Goal: Obtain resource: Download file/media

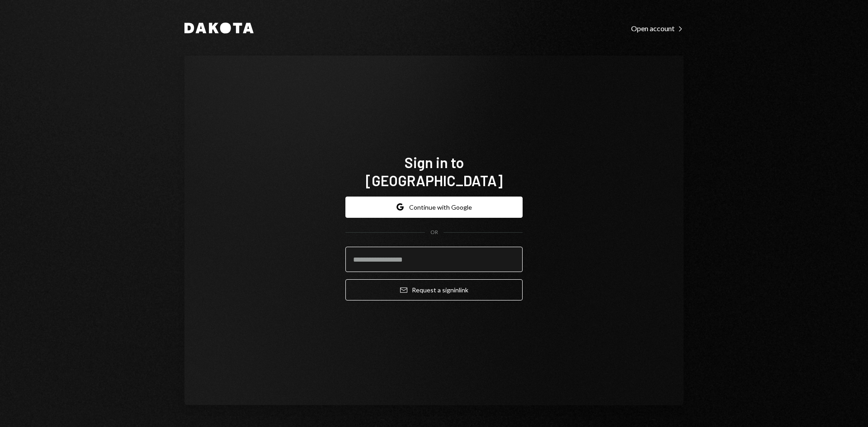
click at [445, 255] on input "email" at bounding box center [433, 259] width 177 height 25
drag, startPoint x: 656, startPoint y: 268, endPoint x: 466, endPoint y: 203, distance: 200.9
click at [657, 268] on div "Sign in to Dakota Google Continue with Google OR Email Request a sign in link" at bounding box center [433, 231] width 499 height 350
click at [385, 255] on input "email" at bounding box center [433, 259] width 177 height 25
click at [0, 427] on com-1password-button at bounding box center [0, 427] width 0 height 0
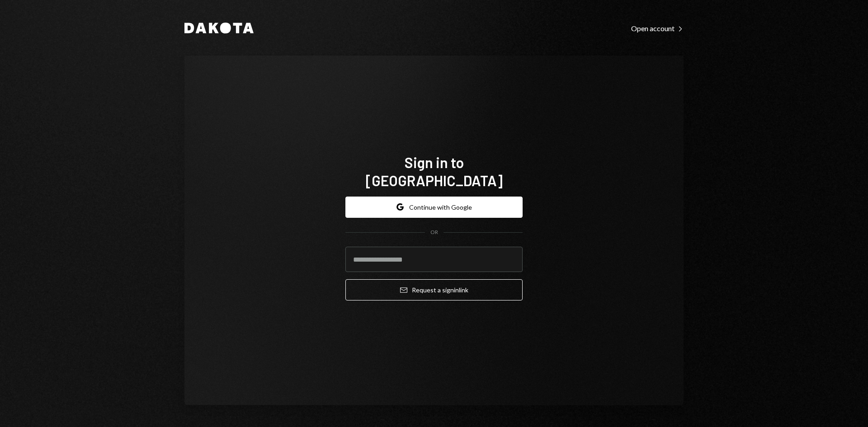
type input "**********"
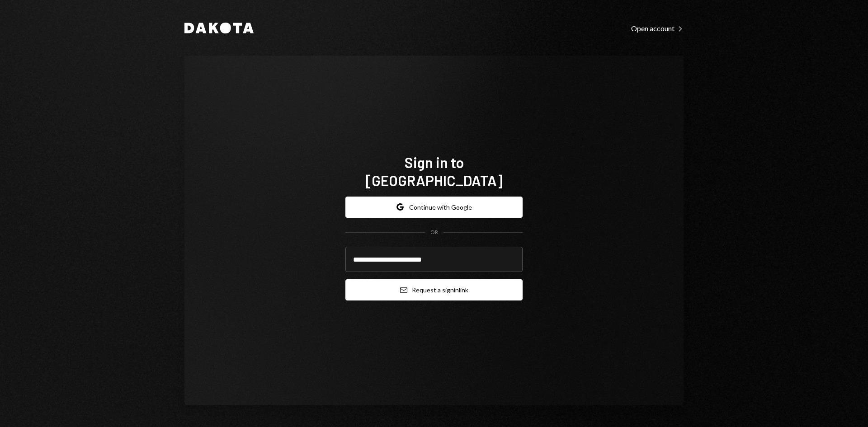
click at [449, 280] on button "Email Request a sign in link" at bounding box center [433, 289] width 177 height 21
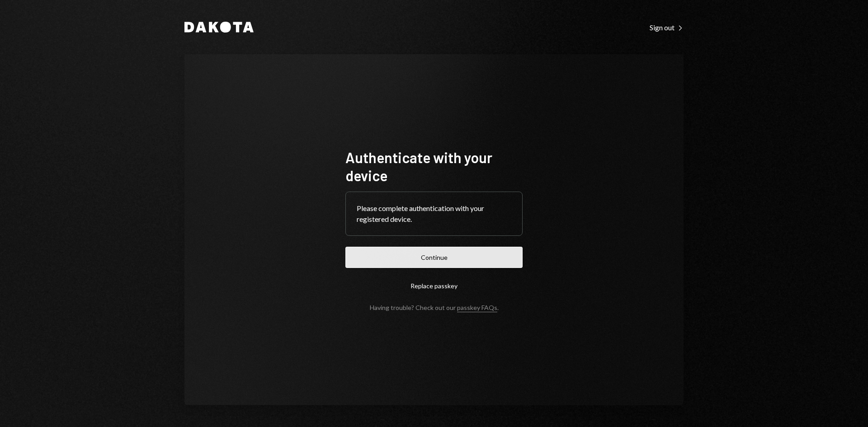
click at [400, 260] on button "Continue" at bounding box center [433, 257] width 177 height 21
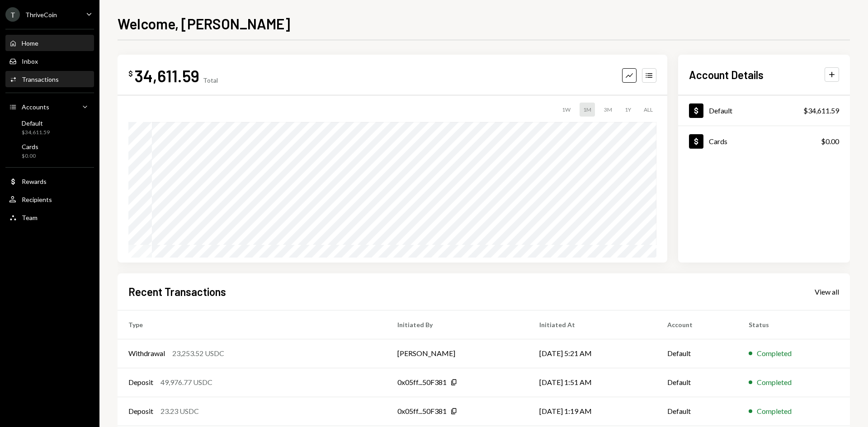
click at [49, 80] on div "Transactions" at bounding box center [40, 79] width 37 height 8
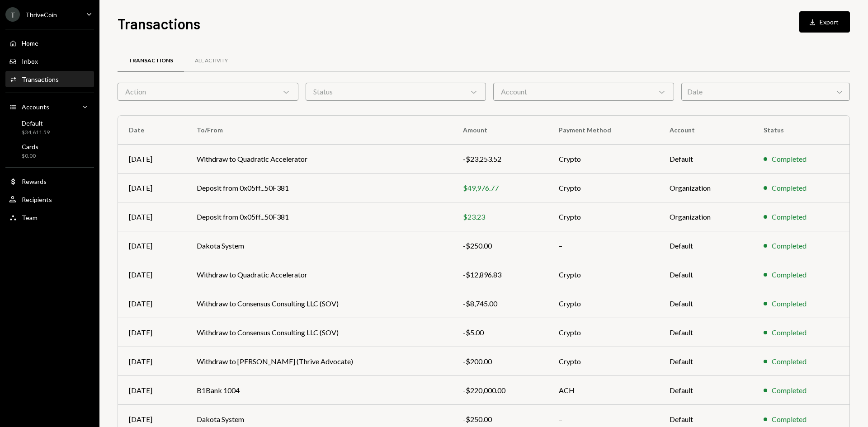
click at [658, 92] on icon "Chevron Down" at bounding box center [661, 91] width 9 height 9
click at [726, 96] on div "Date Chevron Down" at bounding box center [765, 92] width 169 height 18
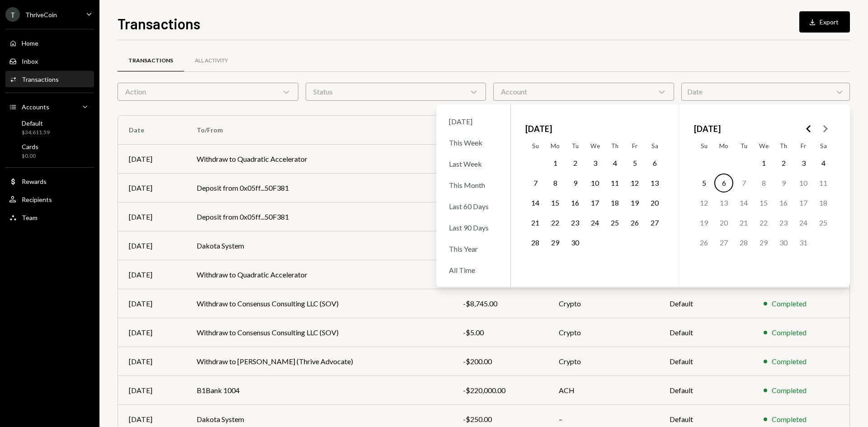
click at [701, 45] on div "Transactions All Activity Action Chevron Down Status Chevron Down Account Chevr…" at bounding box center [483, 255] width 732 height 431
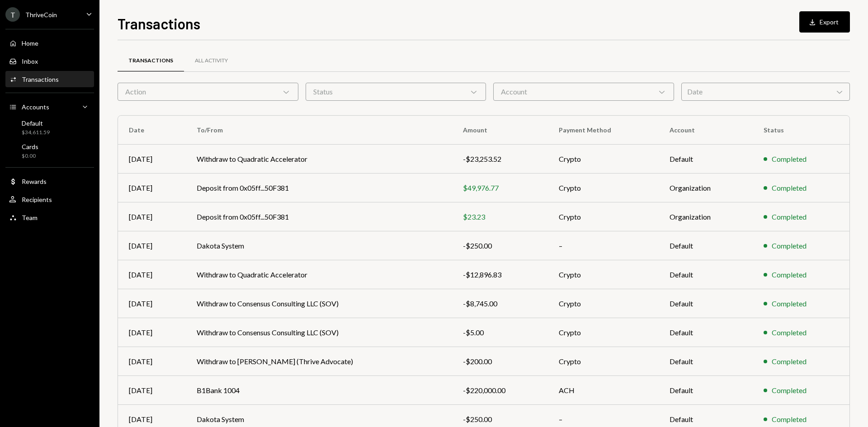
click at [811, 95] on div "Date Chevron Down" at bounding box center [765, 92] width 169 height 18
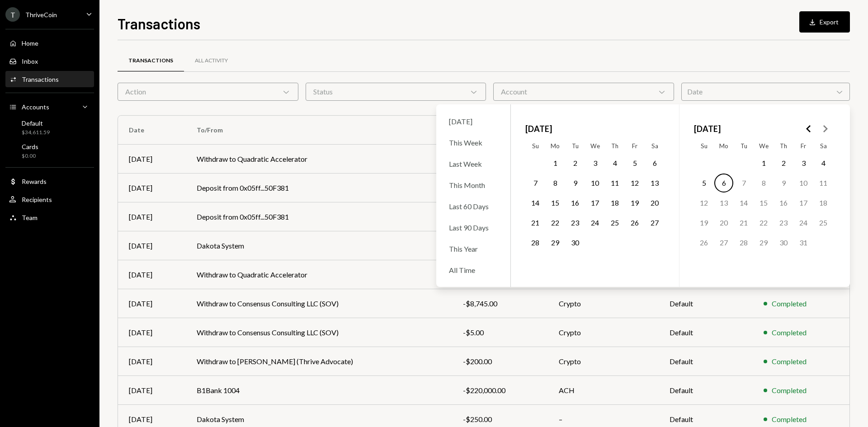
click at [560, 164] on button "1" at bounding box center [554, 163] width 19 height 19
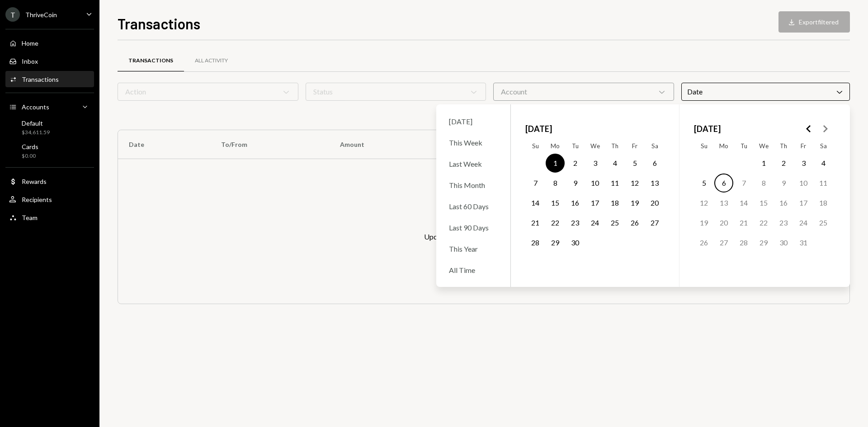
click at [578, 246] on button "30" at bounding box center [574, 242] width 19 height 19
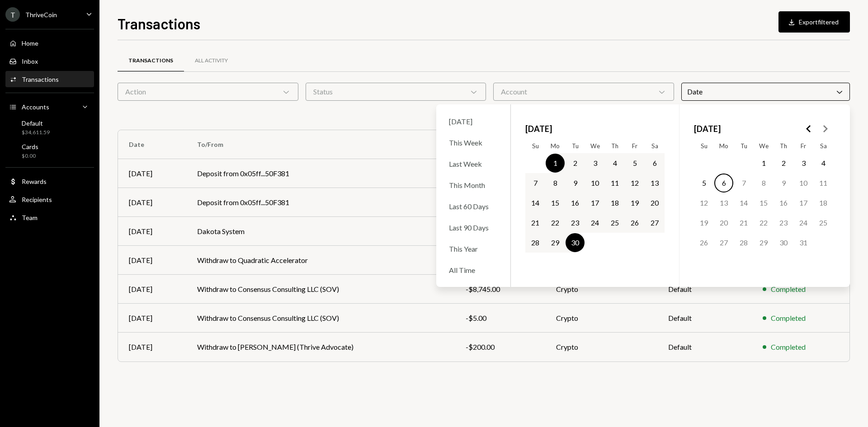
click at [535, 381] on div "Transactions All Activity Action Chevron Down Status Chevron Down Account Chevr…" at bounding box center [483, 233] width 732 height 387
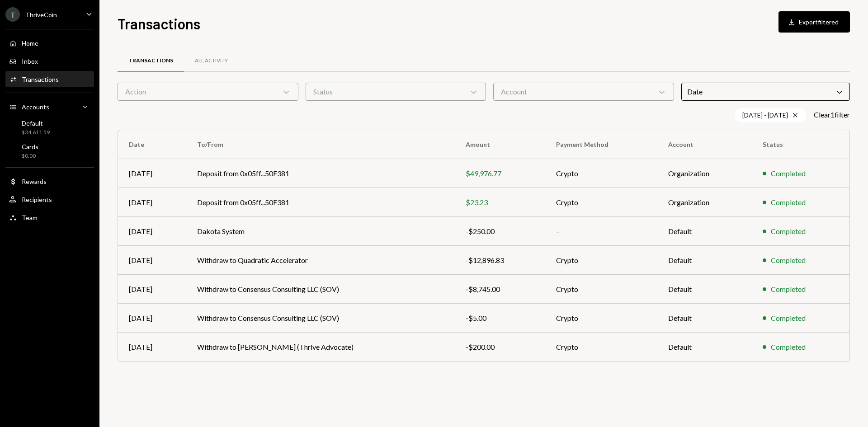
click at [597, 401] on div "Transactions All Activity Action Chevron Down Status Chevron Down Account Chevr…" at bounding box center [483, 233] width 732 height 387
click at [225, 61] on div "All Activity" at bounding box center [211, 61] width 33 height 8
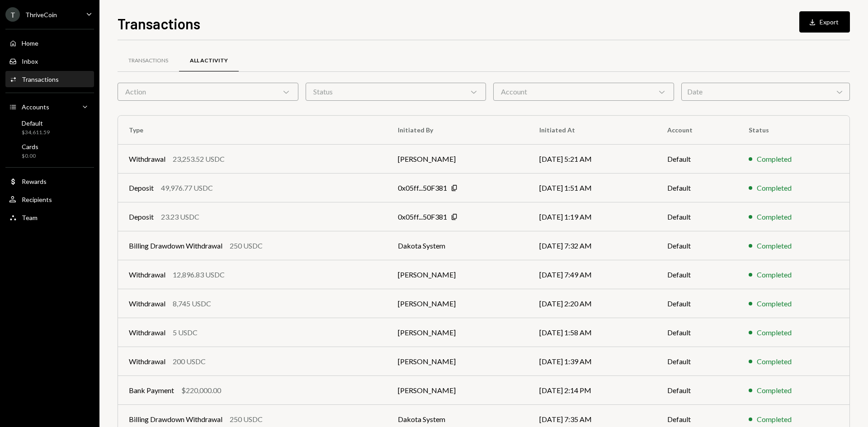
click at [713, 94] on div "Date Chevron Down" at bounding box center [765, 92] width 169 height 18
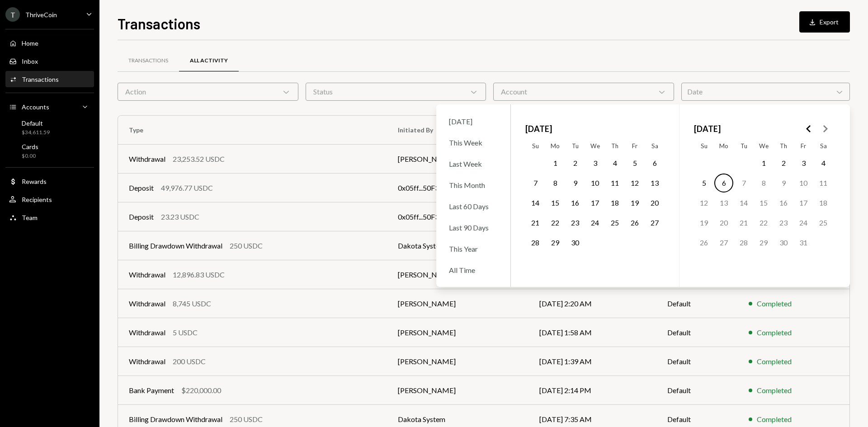
click at [552, 165] on button "1" at bounding box center [554, 163] width 19 height 19
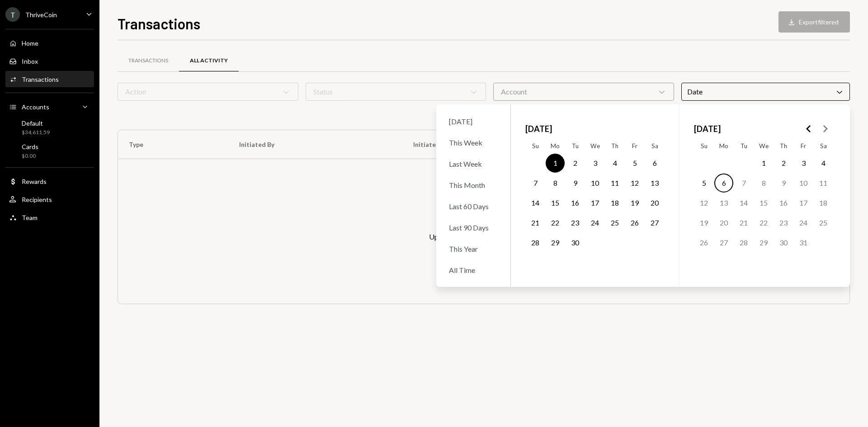
click at [572, 247] on button "30" at bounding box center [574, 242] width 19 height 19
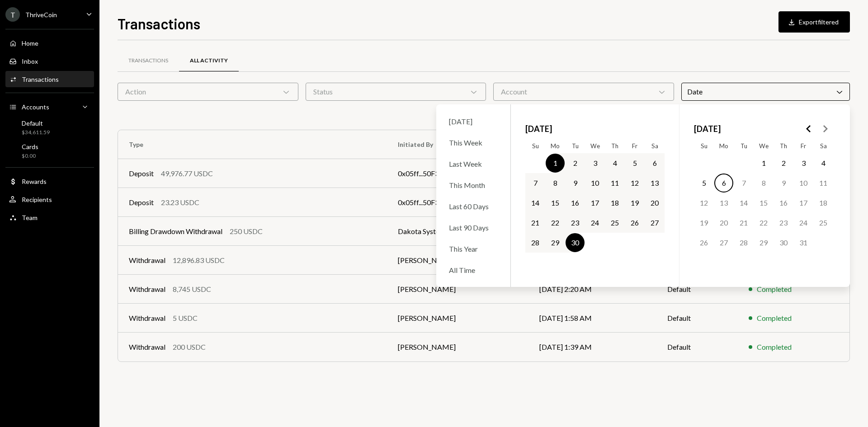
click at [505, 375] on div "Transactions All Activity Action Chevron Down Status Chevron Down Account Chevr…" at bounding box center [483, 217] width 732 height 325
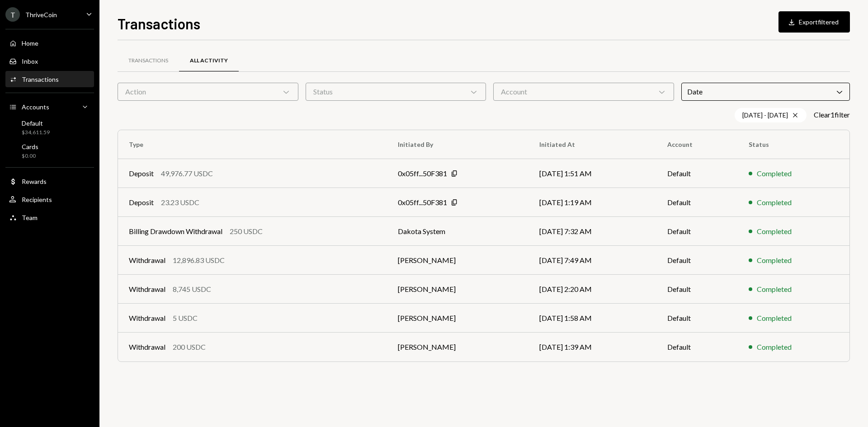
click at [19, 26] on div "Home Home Inbox Inbox Activities Transactions Accounts Accounts Caret Down Defa…" at bounding box center [49, 125] width 99 height 204
click at [38, 18] on div "ThriveCoin" at bounding box center [41, 15] width 32 height 8
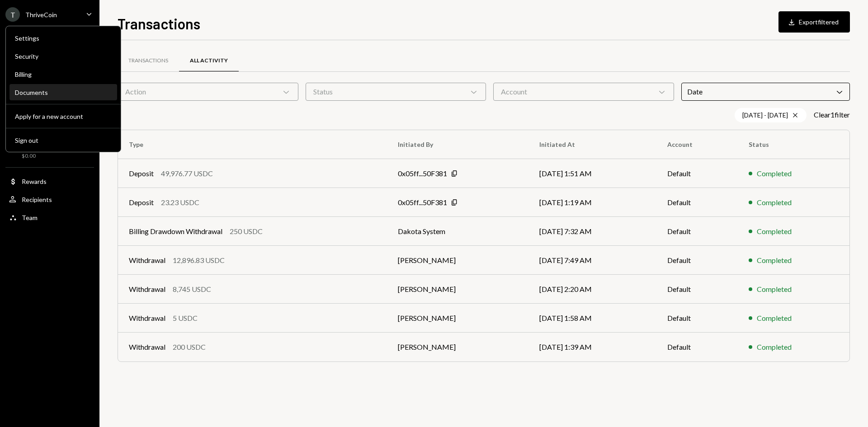
click at [36, 93] on div "Documents" at bounding box center [63, 93] width 97 height 8
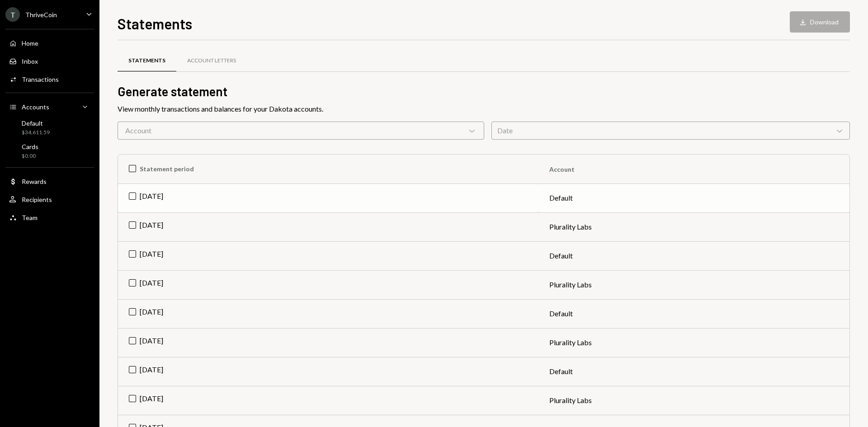
click at [154, 198] on td "[DATE]" at bounding box center [328, 197] width 420 height 29
click at [150, 196] on td "Check [DATE]" at bounding box center [328, 197] width 420 height 29
click at [239, 134] on div "Account Chevron Down" at bounding box center [300, 131] width 366 height 18
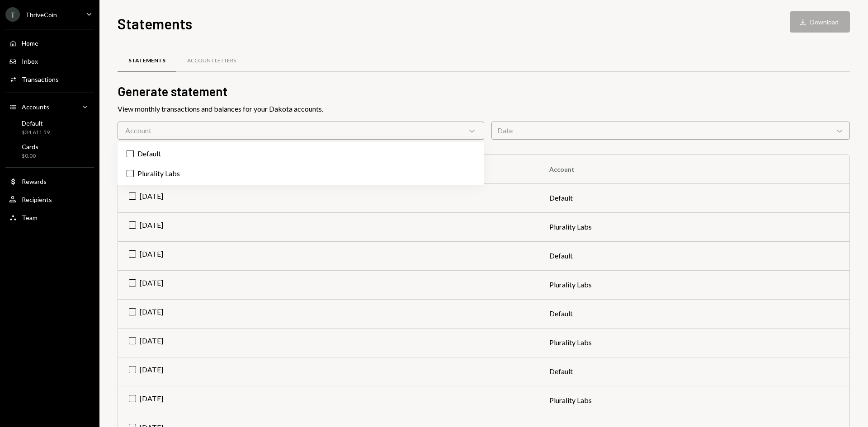
click at [345, 57] on div "Statements Account Letters" at bounding box center [483, 60] width 732 height 23
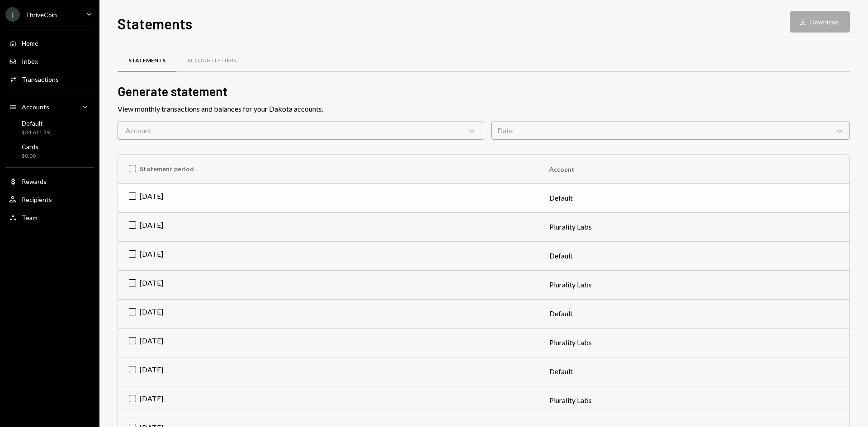
click at [129, 195] on td "[DATE]" at bounding box center [328, 197] width 420 height 29
click at [808, 24] on div "Download" at bounding box center [804, 22] width 12 height 9
click at [134, 202] on td "Check [DATE]" at bounding box center [328, 197] width 420 height 29
drag, startPoint x: 130, startPoint y: 255, endPoint x: 138, endPoint y: 255, distance: 8.6
click at [131, 255] on td "[DATE]" at bounding box center [328, 255] width 420 height 29
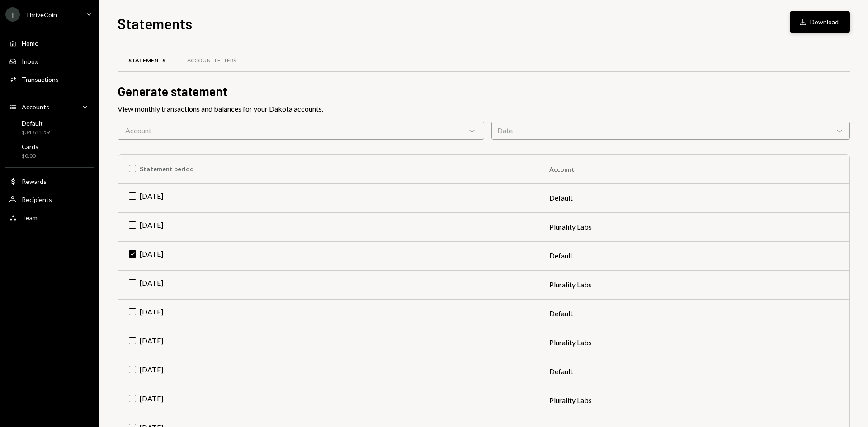
click at [815, 22] on button "Download Download" at bounding box center [819, 21] width 60 height 21
click at [42, 126] on div "Default" at bounding box center [36, 123] width 28 height 8
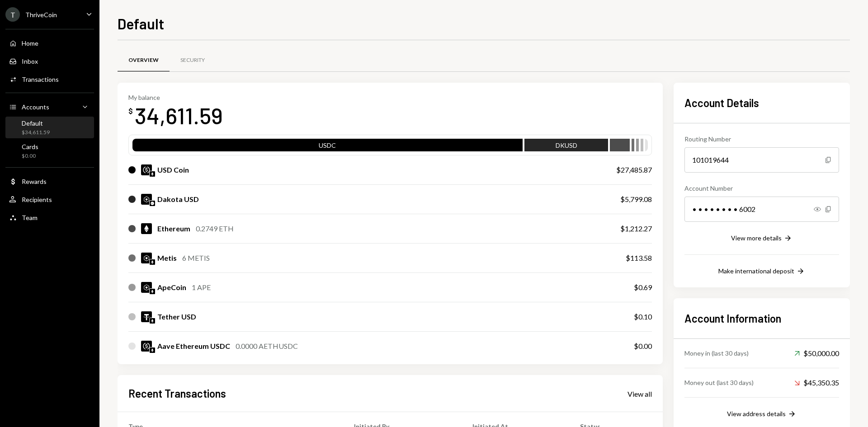
scroll to position [177, 0]
click at [49, 81] on div "Transactions" at bounding box center [40, 79] width 37 height 8
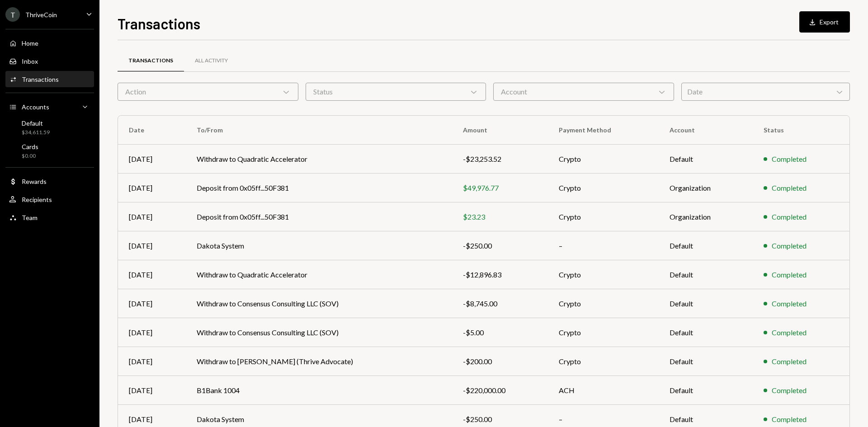
click at [71, 14] on div "T ThriveCoin Caret Down" at bounding box center [49, 14] width 99 height 14
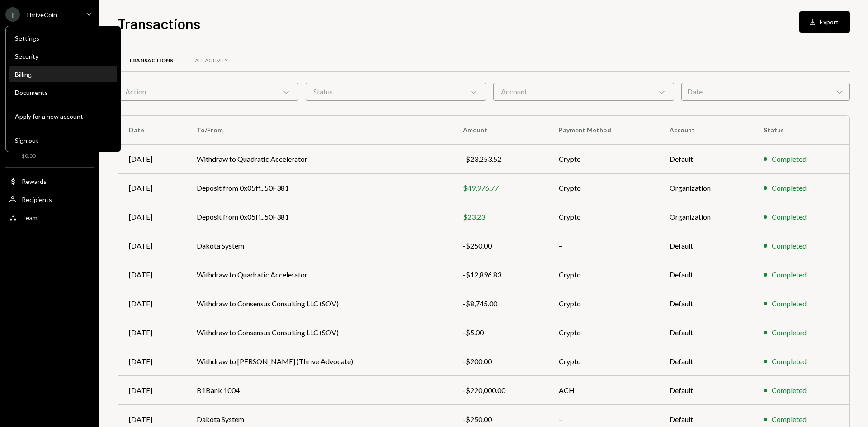
click at [39, 80] on div "Billing" at bounding box center [63, 74] width 97 height 15
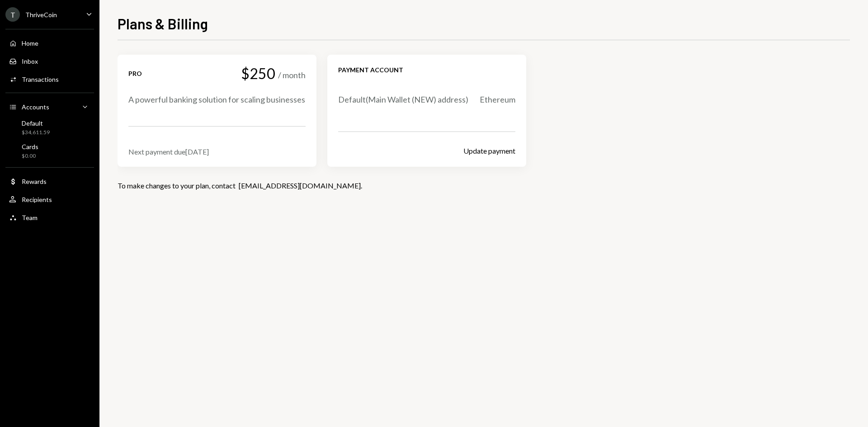
click at [52, 19] on div "T ThriveCoin" at bounding box center [31, 14] width 52 height 14
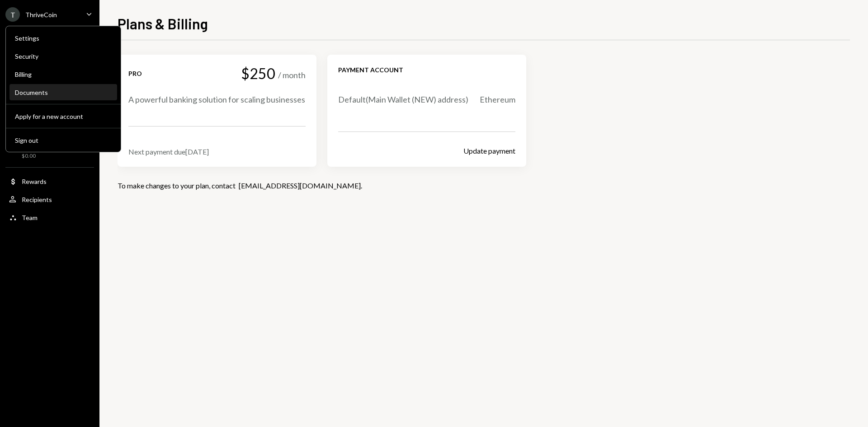
click at [42, 91] on div "Documents" at bounding box center [63, 93] width 97 height 8
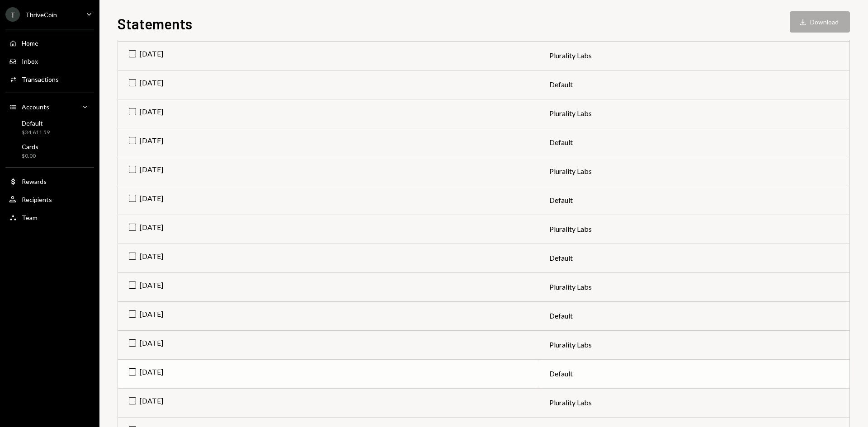
scroll to position [295, 0]
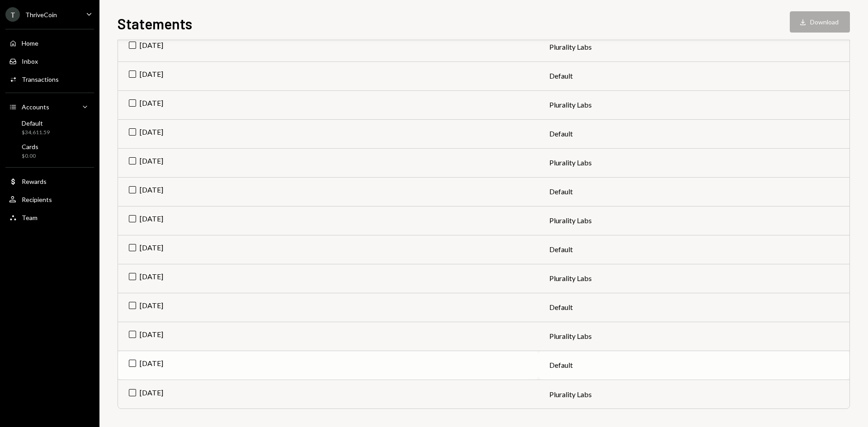
click at [132, 362] on td "[DATE]" at bounding box center [328, 365] width 420 height 29
click at [154, 392] on td "[DATE]" at bounding box center [328, 394] width 420 height 29
click at [177, 363] on td "Check Jan 2025" at bounding box center [328, 365] width 420 height 29
click at [812, 28] on button "Download Download" at bounding box center [819, 21] width 60 height 21
click at [134, 393] on td "Check Jan 2025" at bounding box center [328, 394] width 420 height 29
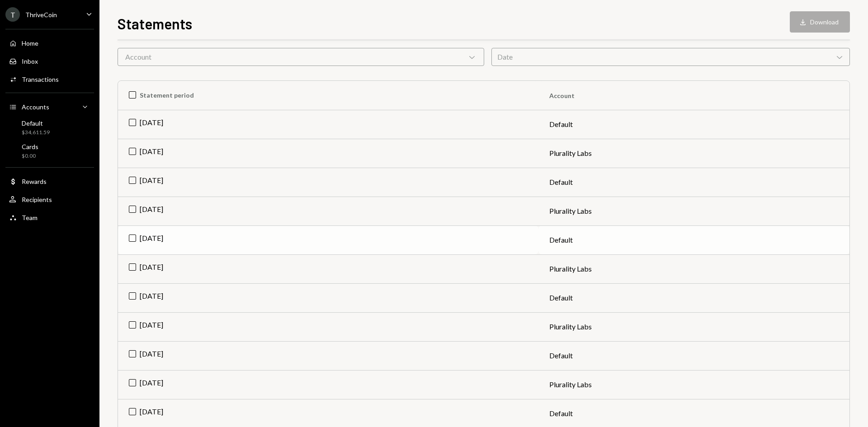
scroll to position [0, 0]
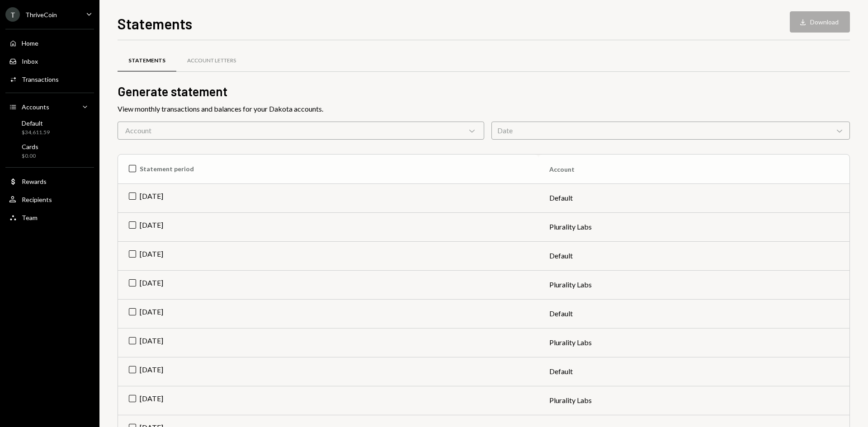
click at [133, 165] on th "Statement period" at bounding box center [328, 169] width 420 height 29
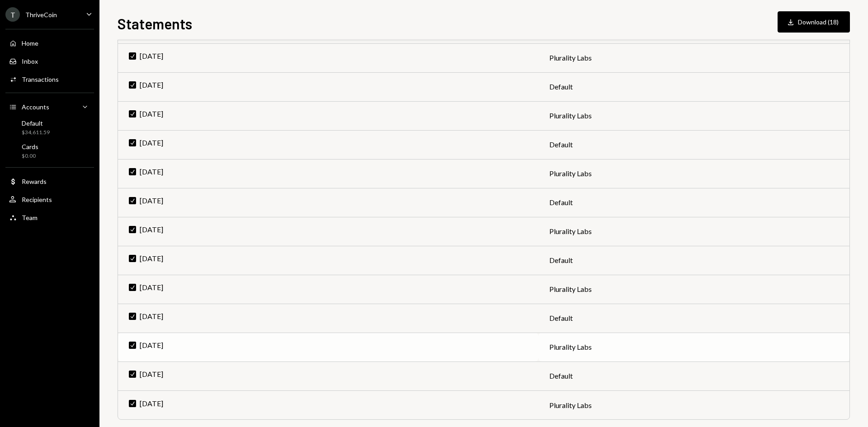
scroll to position [295, 0]
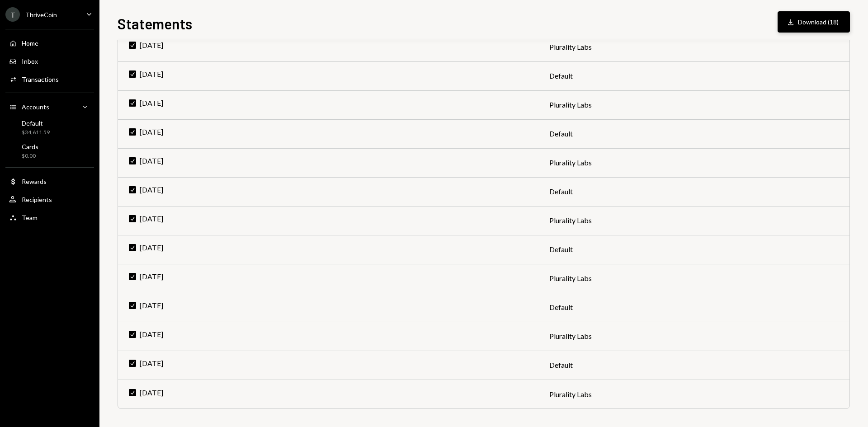
click at [810, 23] on button "Download Download (18)" at bounding box center [813, 21] width 72 height 21
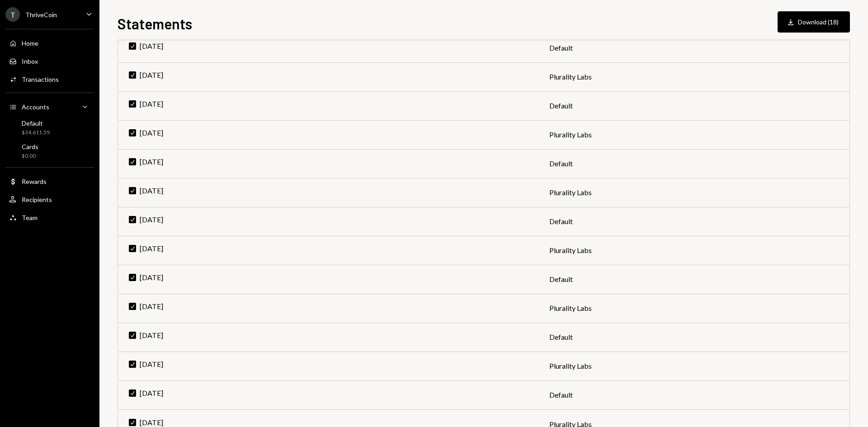
scroll to position [250, 0]
